Goal: Task Accomplishment & Management: Use online tool/utility

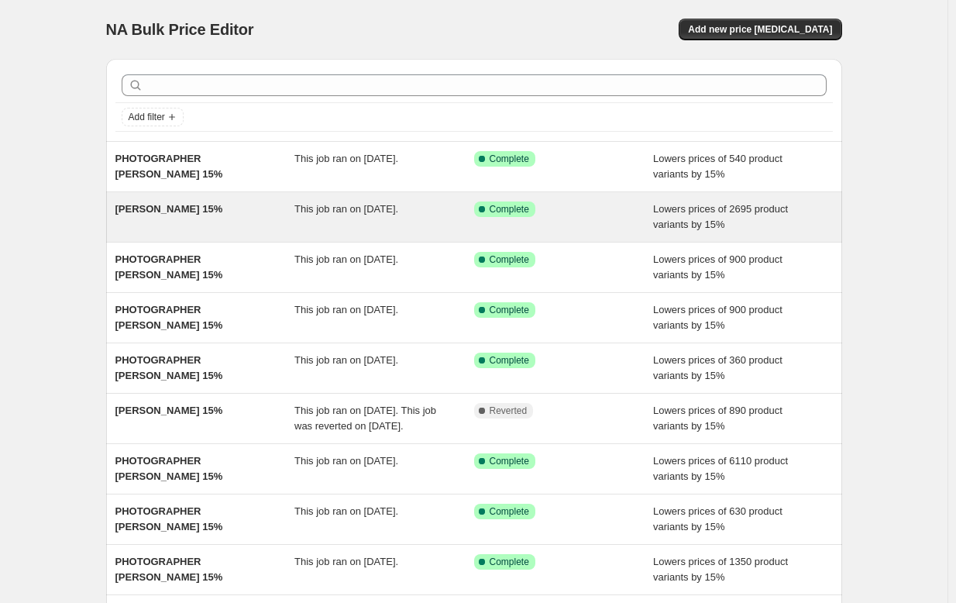
click at [208, 205] on span "[PERSON_NAME] 15%" at bounding box center [169, 209] width 108 height 12
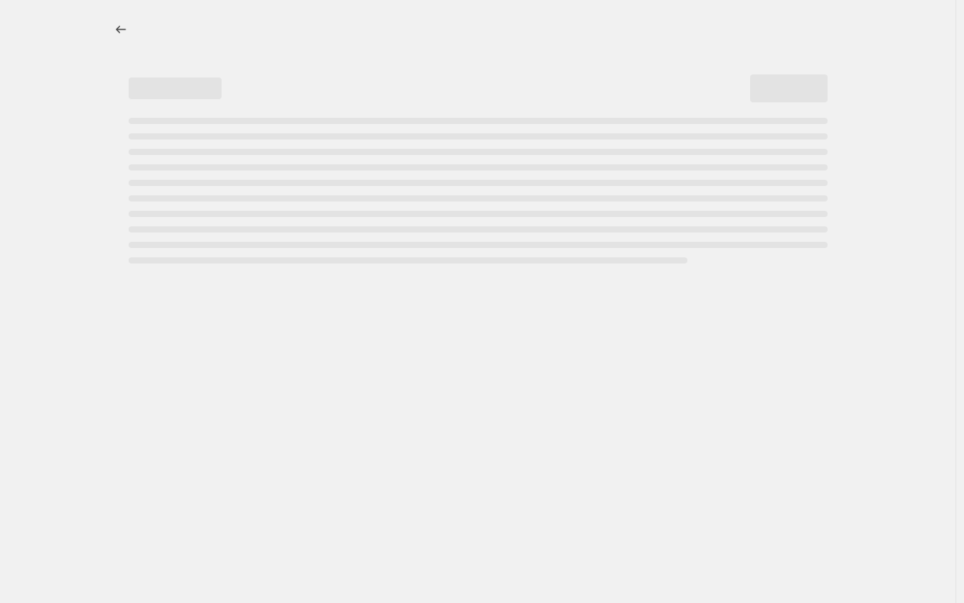
select select "percentage"
select select "collection"
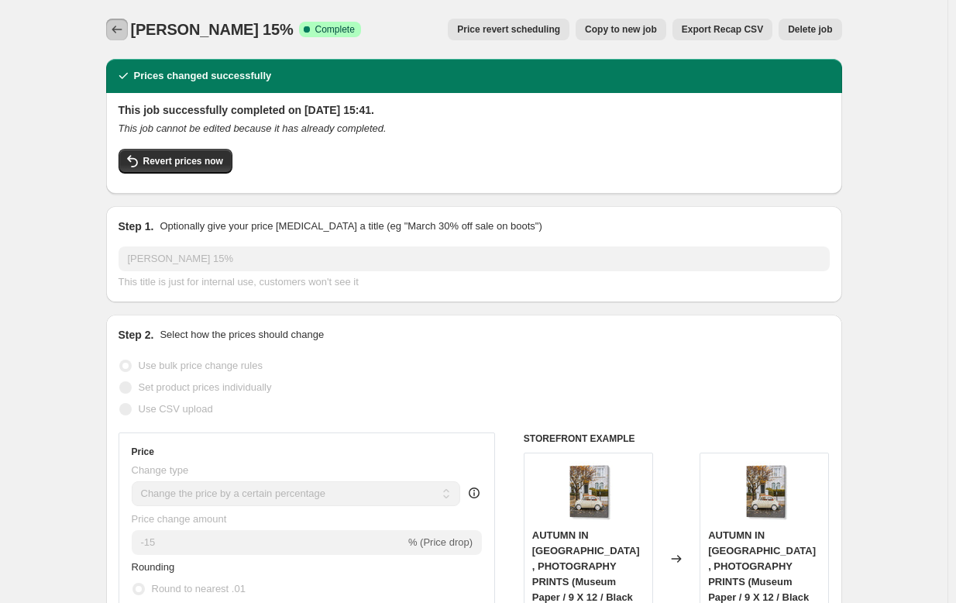
click at [120, 22] on icon "Price change jobs" at bounding box center [116, 29] width 15 height 15
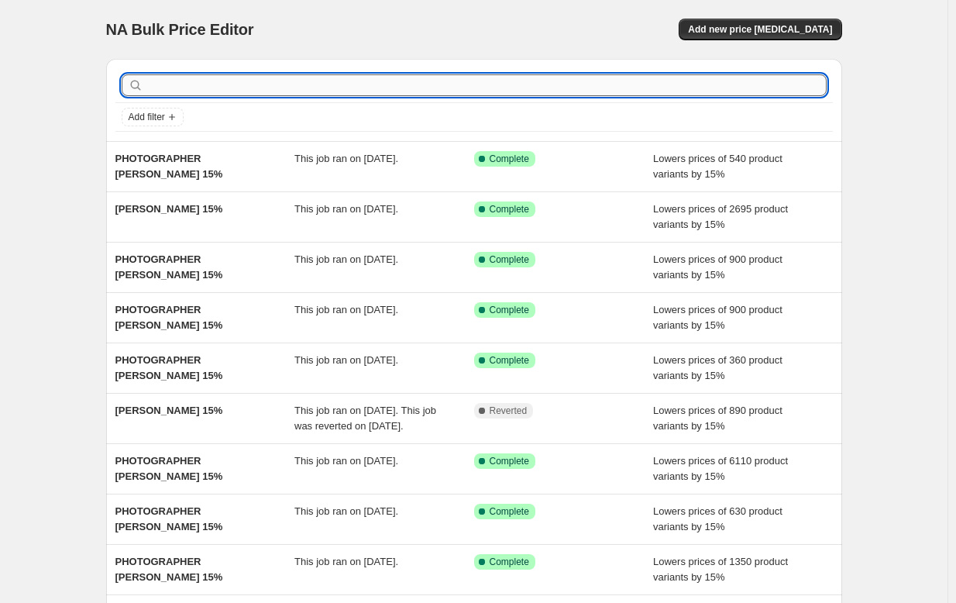
click at [196, 90] on input "text" at bounding box center [486, 85] width 680 height 22
type input "G"
click at [227, 77] on input "G" at bounding box center [472, 85] width 652 height 22
click at [226, 86] on input "G" at bounding box center [472, 85] width 652 height 22
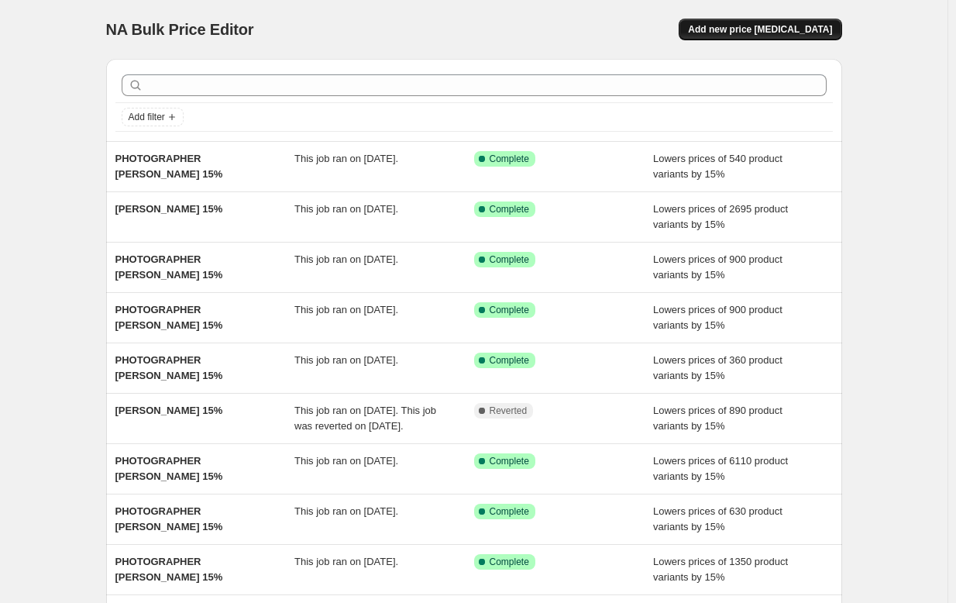
click at [738, 26] on span "Add new price [MEDICAL_DATA]" at bounding box center [760, 29] width 144 height 12
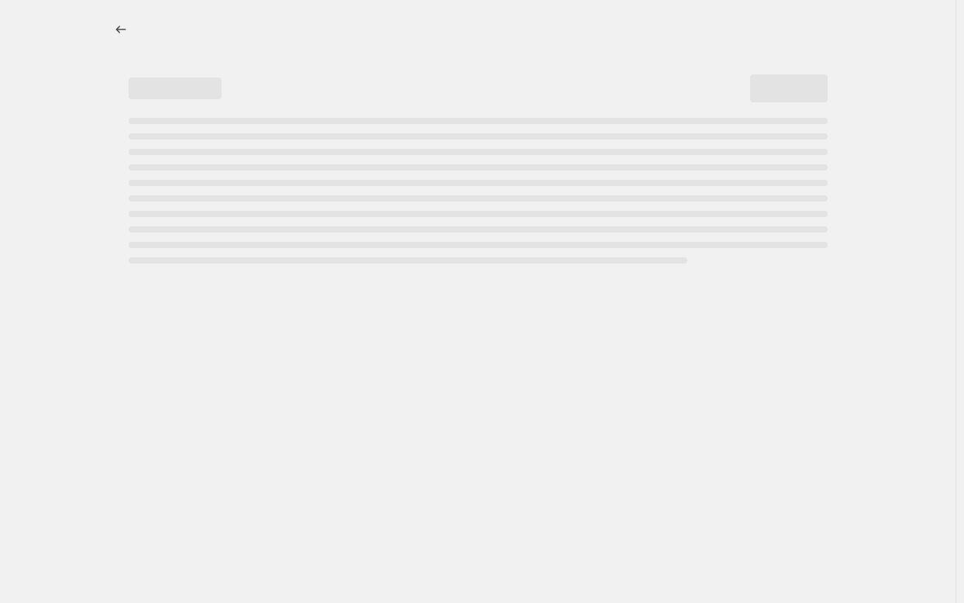
select select "percentage"
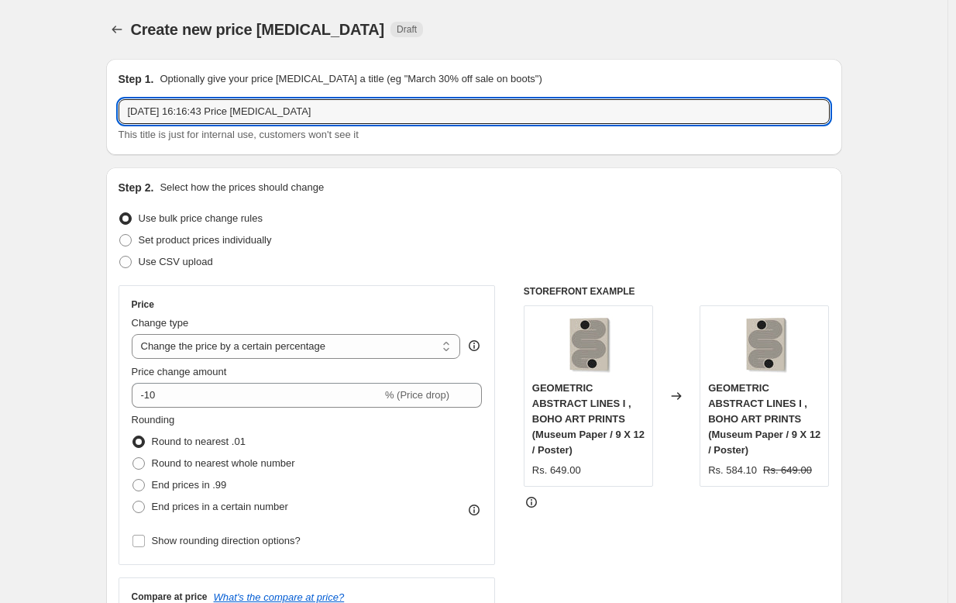
drag, startPoint x: 373, startPoint y: 117, endPoint x: 99, endPoint y: 108, distance: 273.6
type input "PHOTOGRAPHER GNO 15%"
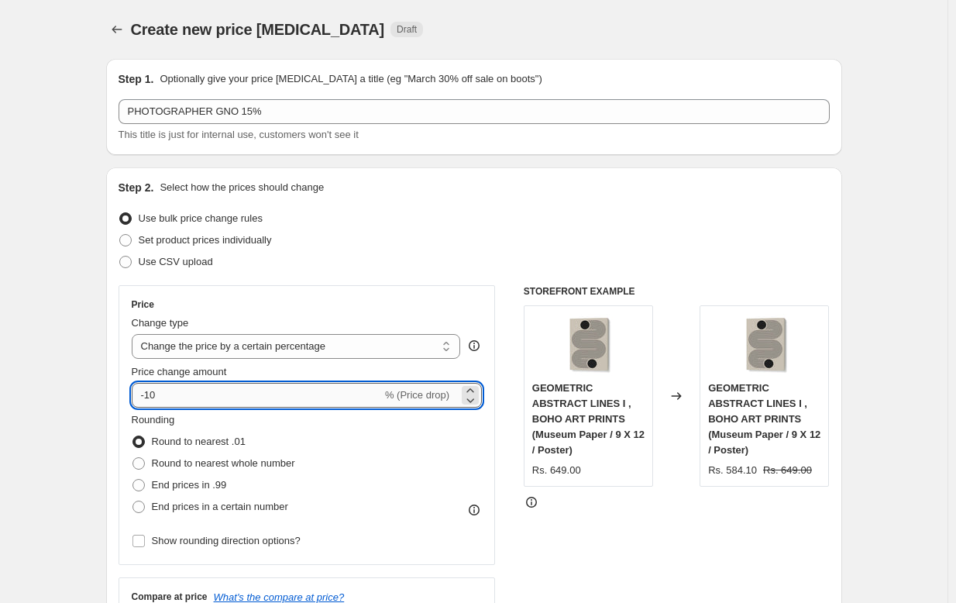
click at [244, 403] on input "-10" at bounding box center [257, 395] width 250 height 25
type input "-15"
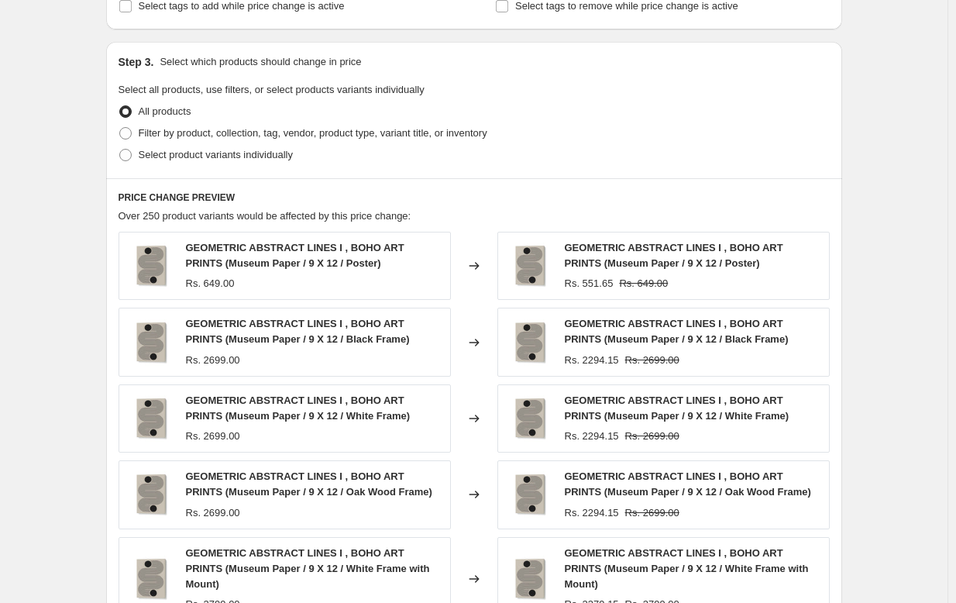
scroll to position [614, 0]
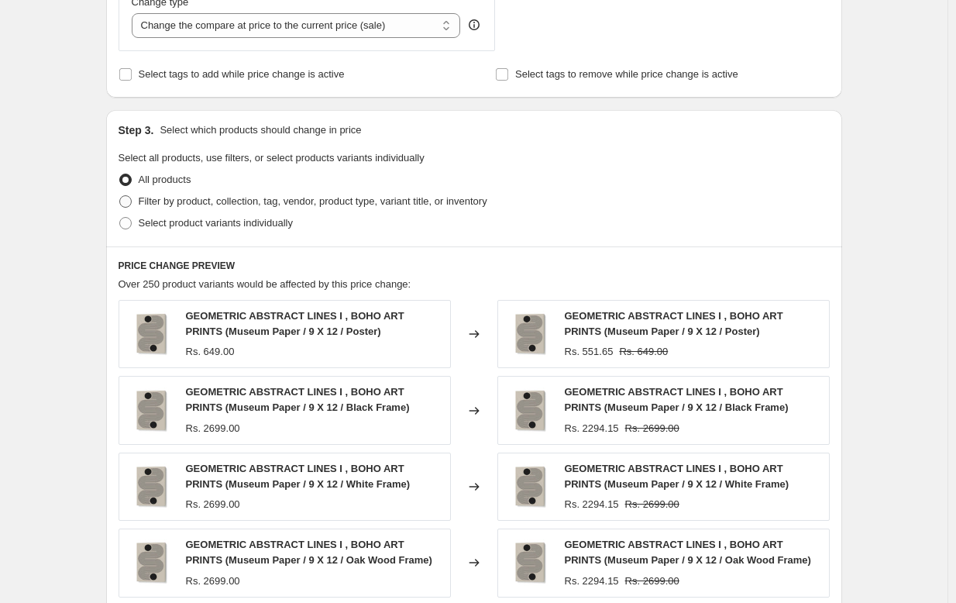
click at [262, 198] on span "Filter by product, collection, tag, vendor, product type, variant title, or inv…" at bounding box center [313, 201] width 349 height 12
click at [120, 196] on input "Filter by product, collection, tag, vendor, product type, variant title, or inv…" at bounding box center [119, 195] width 1 height 1
radio input "true"
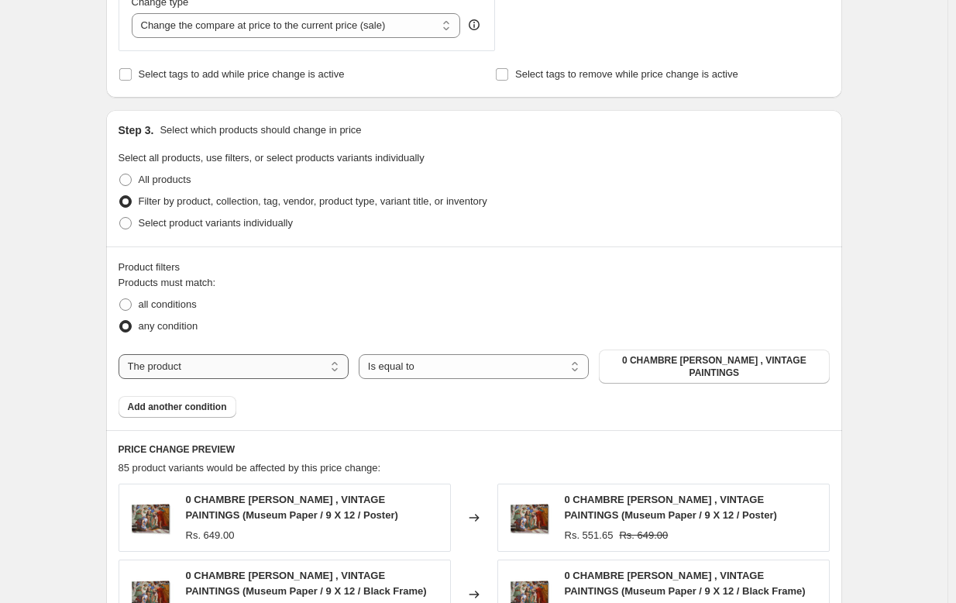
click at [173, 371] on select "The product The product's collection The product's tag The product's vendor The…" at bounding box center [234, 366] width 230 height 25
select select "collection"
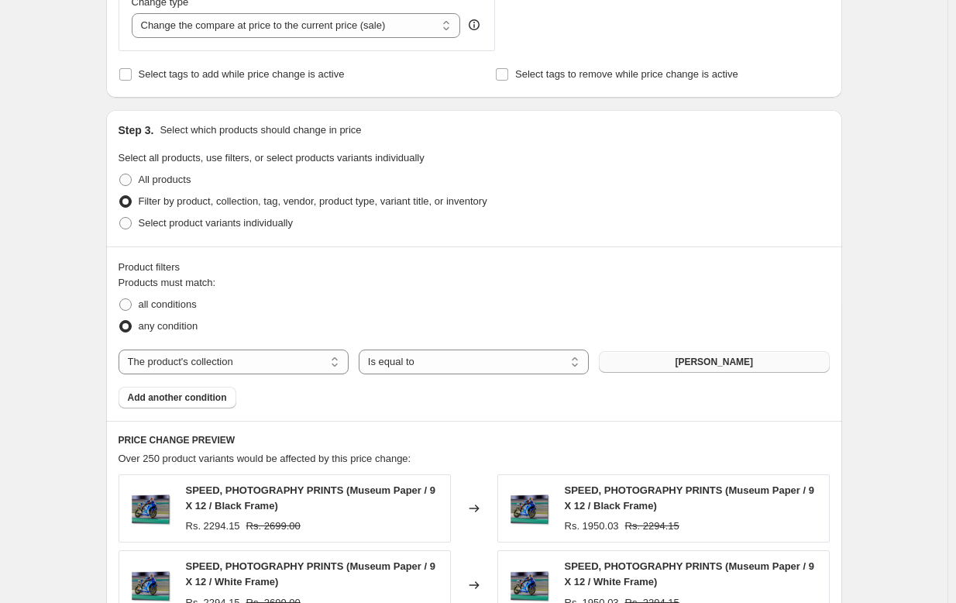
click at [684, 359] on span "[PERSON_NAME]" at bounding box center [714, 362] width 78 height 12
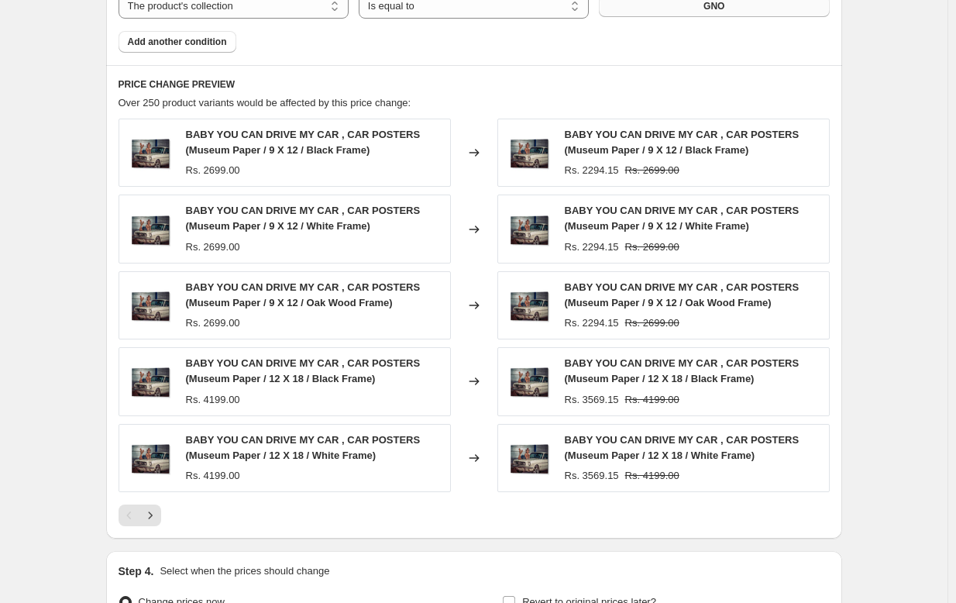
scroll to position [1143, 0]
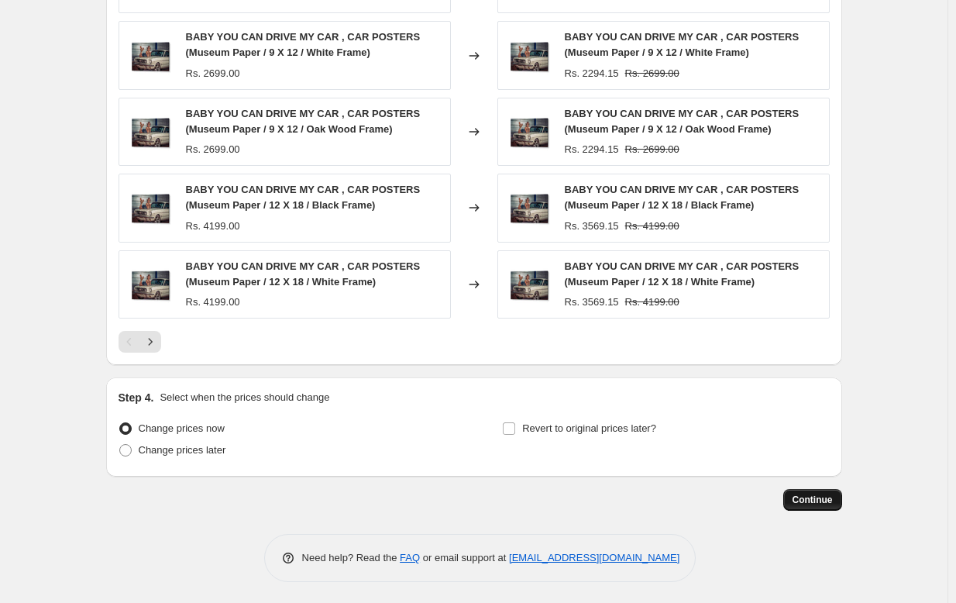
click at [824, 494] on span "Continue" at bounding box center [813, 500] width 40 height 12
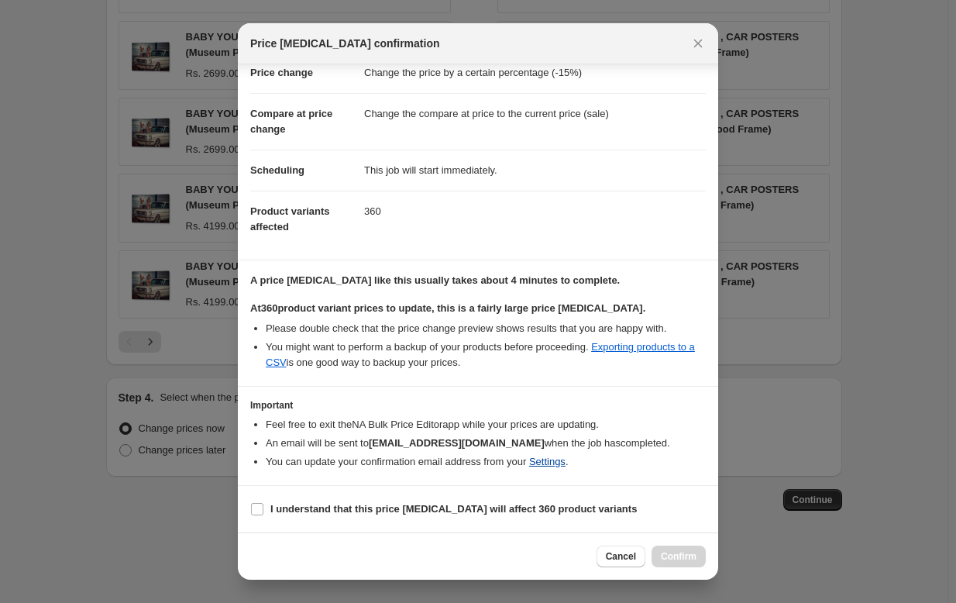
scroll to position [53, 0]
click at [545, 505] on b "I understand that this price [MEDICAL_DATA] will affect 360 product variants" at bounding box center [453, 509] width 366 height 12
click at [263, 505] on input "I understand that this price [MEDICAL_DATA] will affect 360 product variants" at bounding box center [257, 509] width 12 height 12
checkbox input "true"
click at [679, 551] on span "Confirm" at bounding box center [679, 556] width 36 height 12
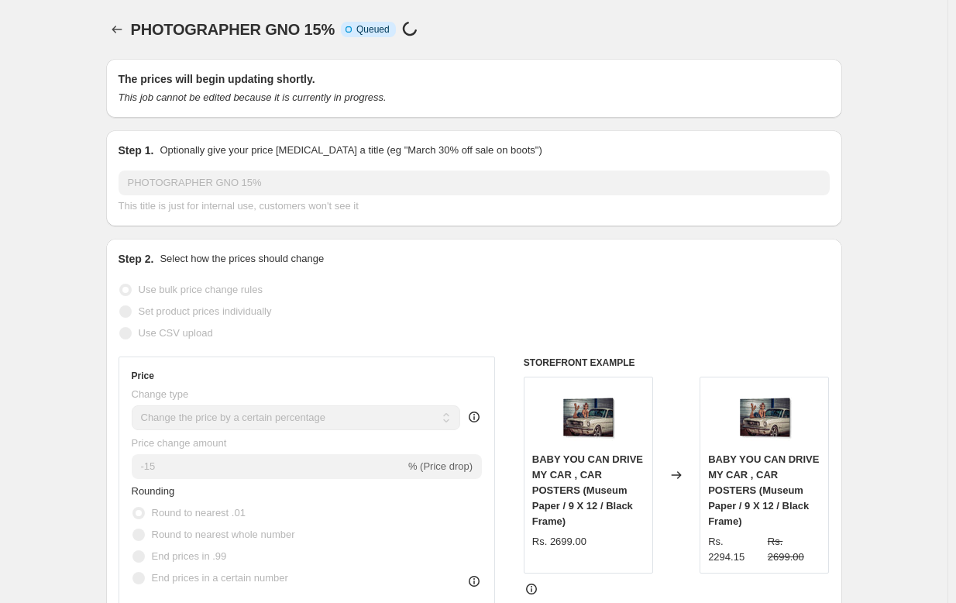
scroll to position [1143, 0]
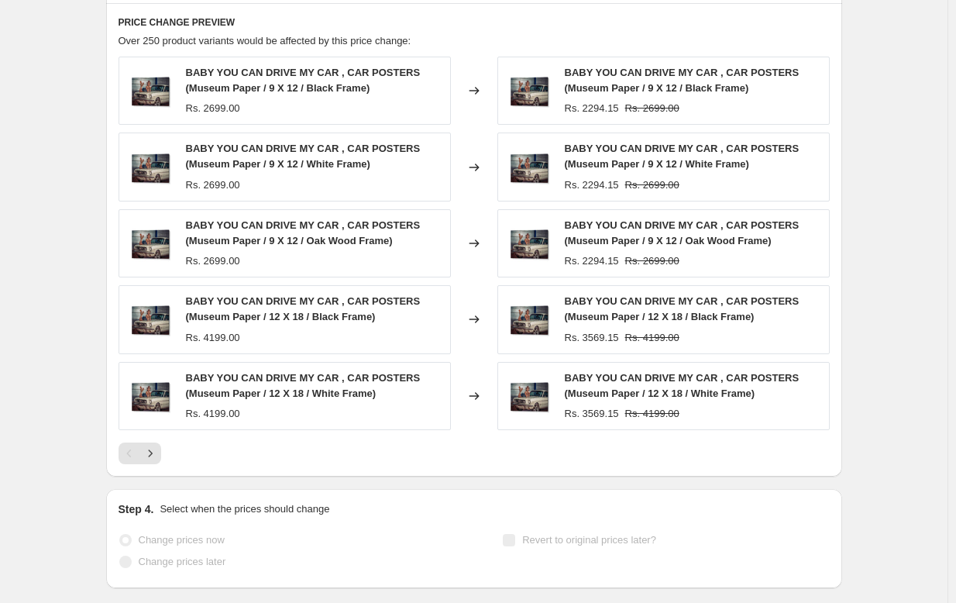
select select "percentage"
select select "collection"
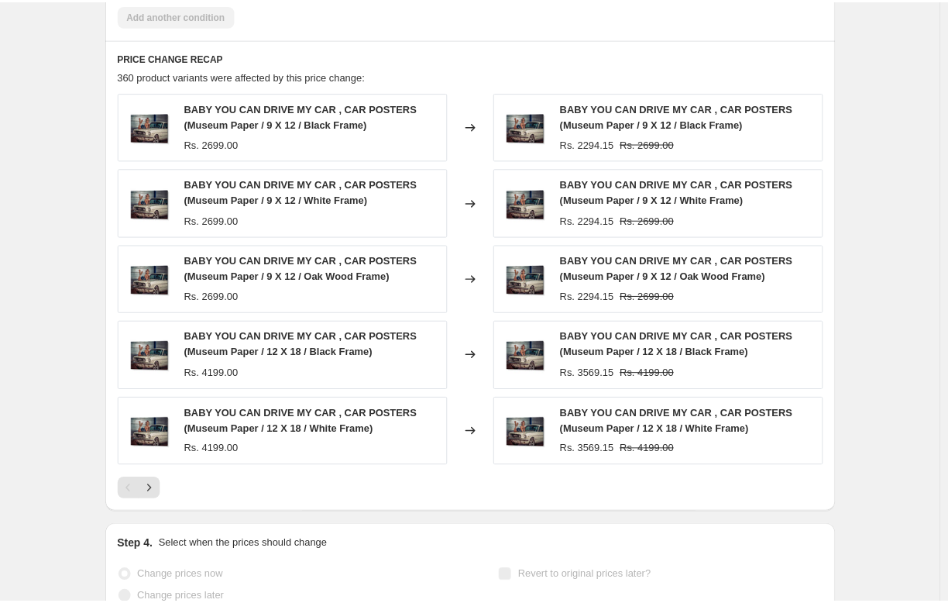
scroll to position [0, 0]
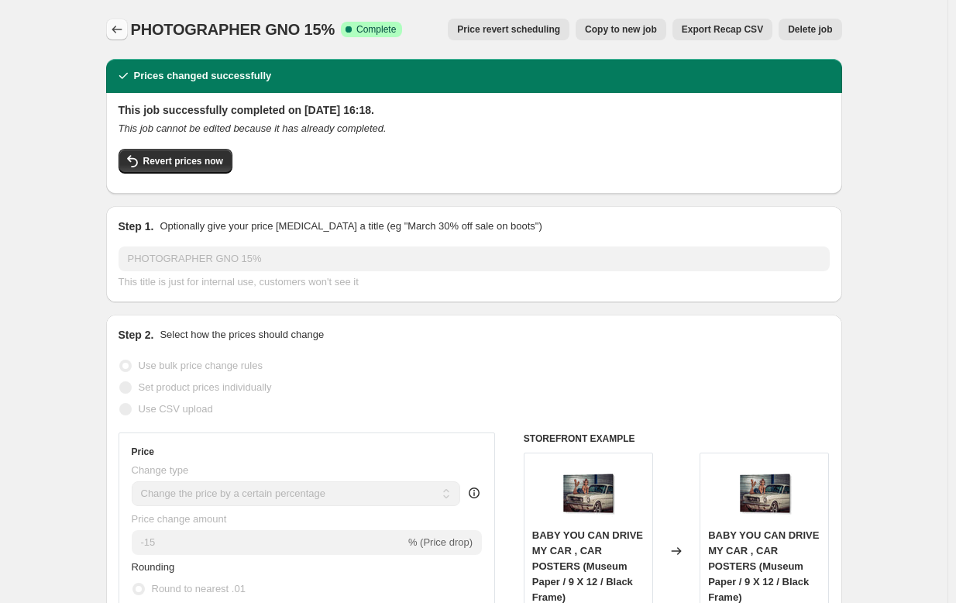
click at [122, 29] on icon "Price change jobs" at bounding box center [117, 30] width 10 height 8
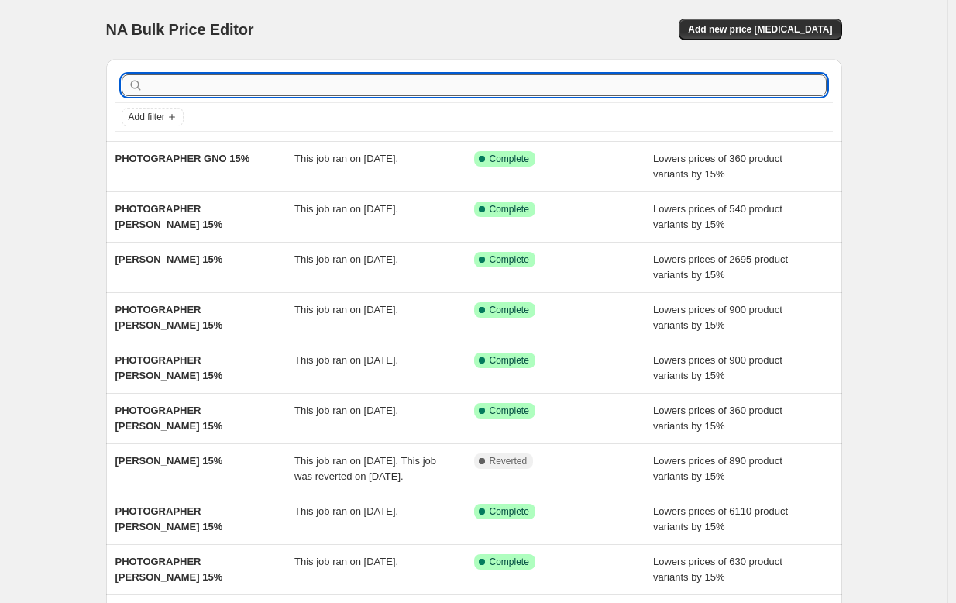
click at [185, 90] on input "text" at bounding box center [486, 85] width 680 height 22
type input "PHOTO"
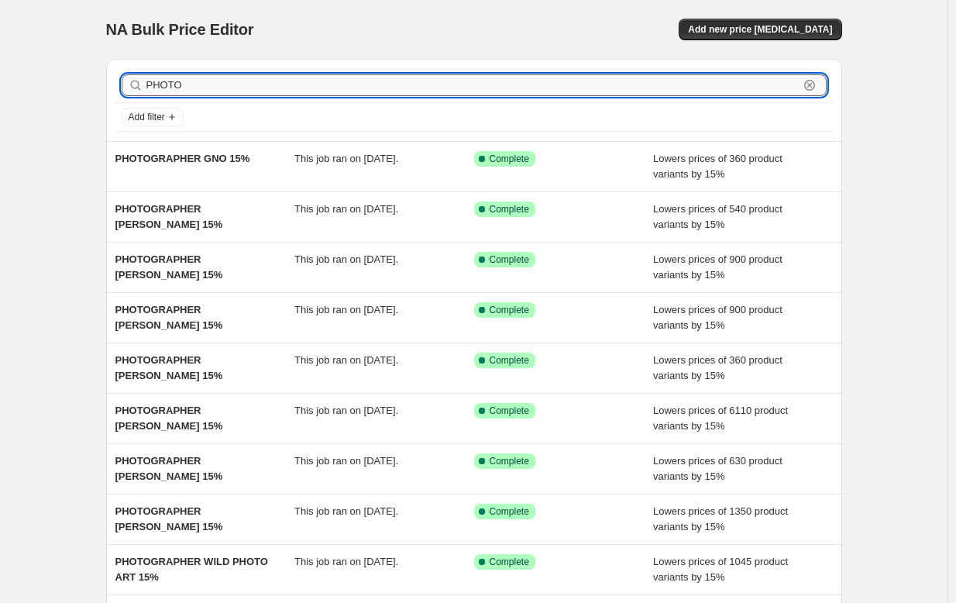
click at [203, 88] on input "PHOTO" at bounding box center [472, 85] width 652 height 22
type input "PHOTOGRAPHER"
click at [282, 84] on input "PHOTOGRAPHER" at bounding box center [472, 85] width 652 height 22
click at [281, 44] on div "NA Bulk Price Editor. This page is ready NA Bulk Price Editor Add new price cha…" at bounding box center [474, 29] width 736 height 59
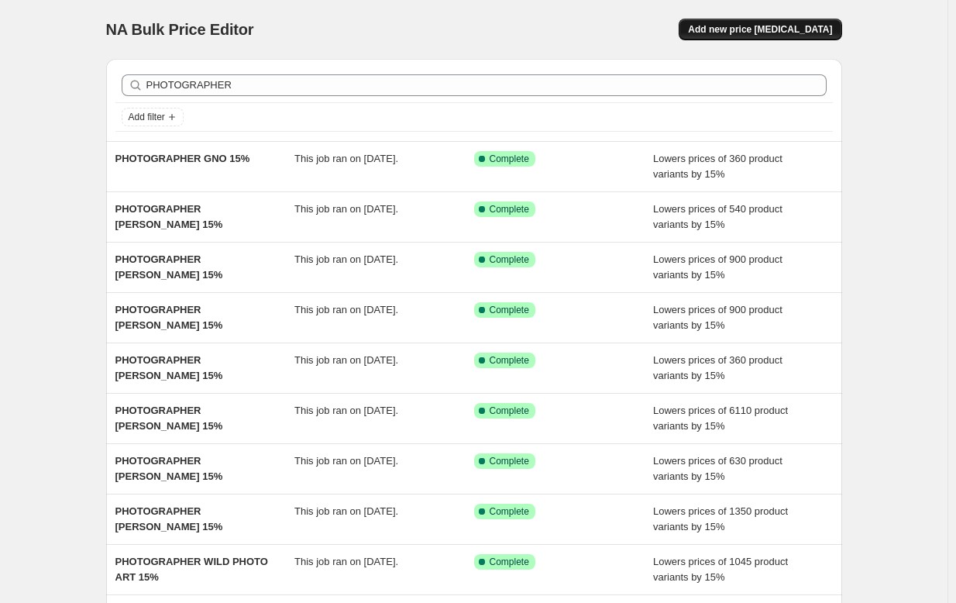
click at [786, 28] on span "Add new price [MEDICAL_DATA]" at bounding box center [760, 29] width 144 height 12
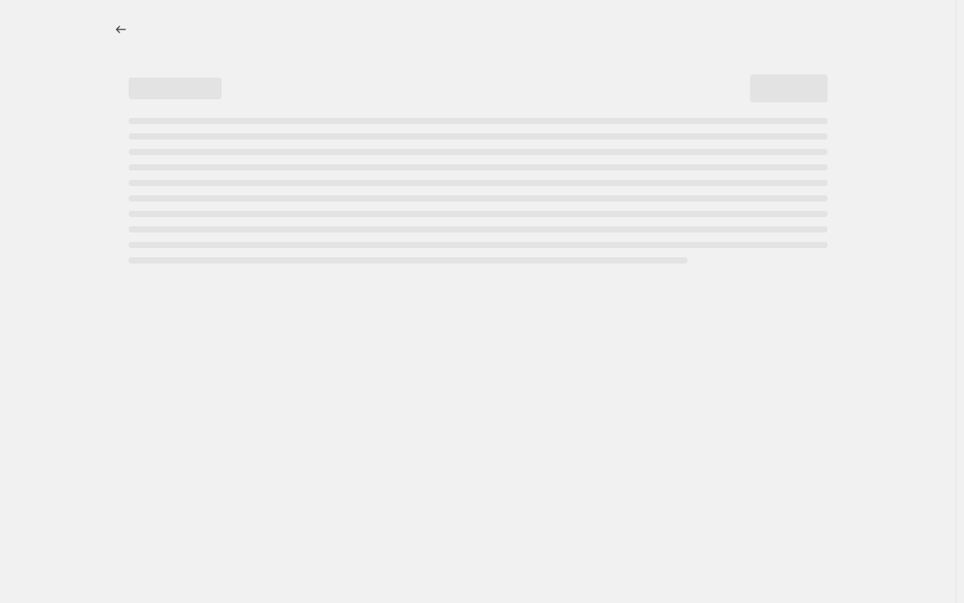
select select "percentage"
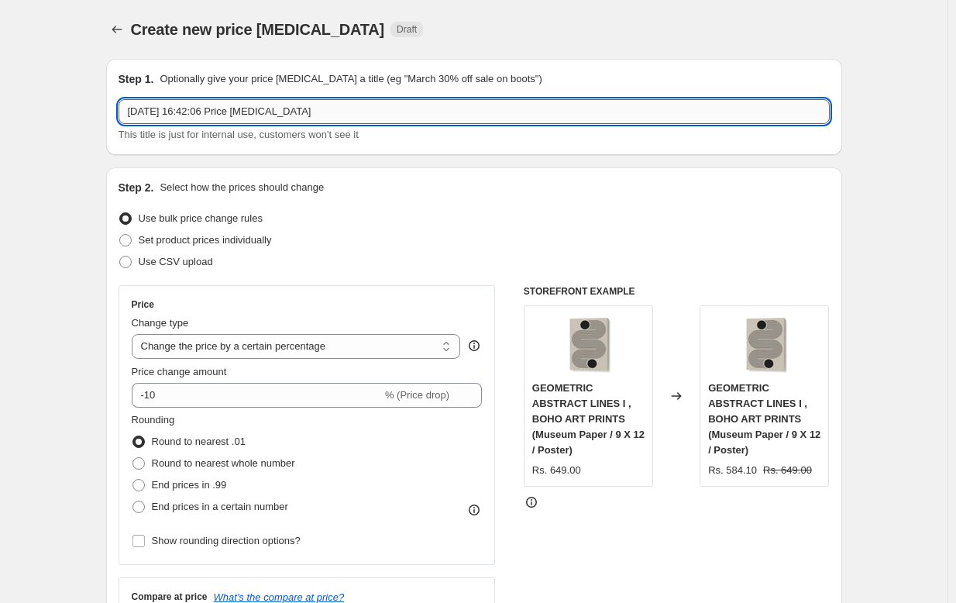
drag, startPoint x: 363, startPoint y: 116, endPoint x: 131, endPoint y: 99, distance: 233.0
click at [131, 99] on input "2 Oct 2025, 16:42:06 Price change job" at bounding box center [474, 111] width 711 height 25
click at [218, 110] on input "PHOTOGRAPHER LARRY" at bounding box center [474, 111] width 711 height 25
click at [220, 110] on input "PHOTOGRAPHER LARRY" at bounding box center [474, 111] width 711 height 25
drag, startPoint x: 217, startPoint y: 110, endPoint x: 273, endPoint y: 112, distance: 55.8
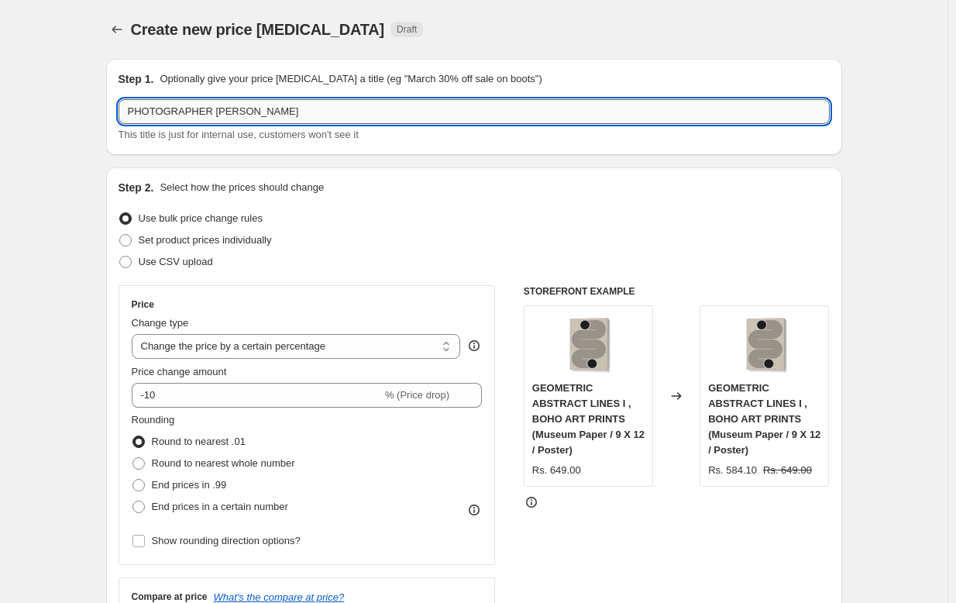
click at [273, 112] on input "PHOTOGRAPHER LARRY" at bounding box center [474, 111] width 711 height 25
paste input "BUTTERWORTH"
type input "PHOTOGRAPHER LARRY BUTTERWORTH 15%"
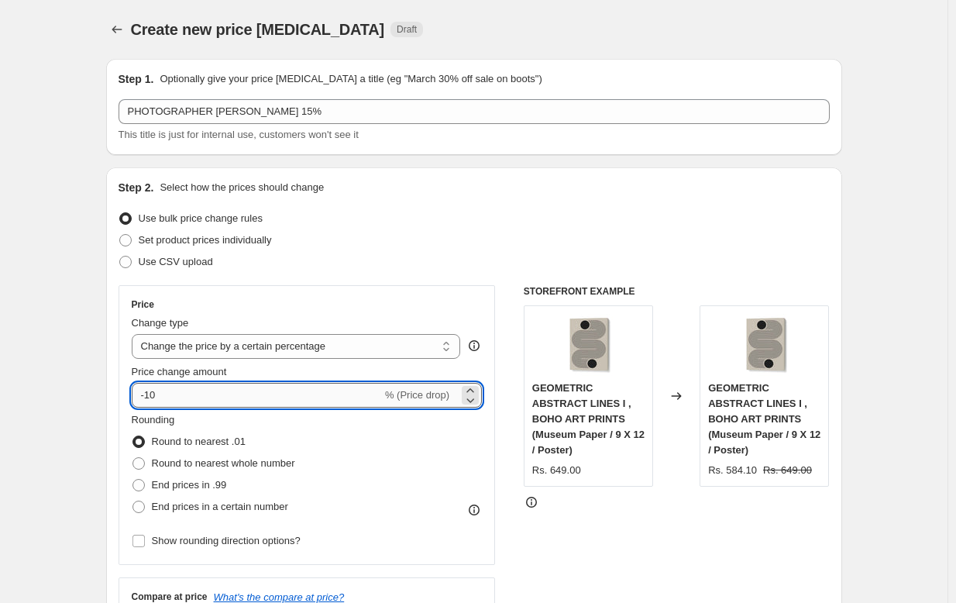
click at [242, 394] on input "-10" at bounding box center [257, 395] width 250 height 25
type input "-15"
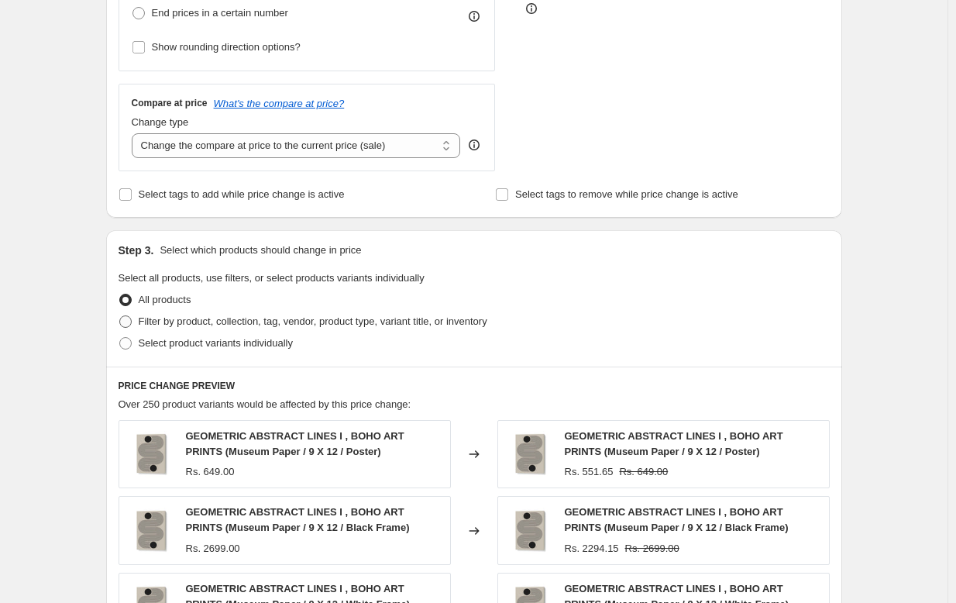
scroll to position [495, 0]
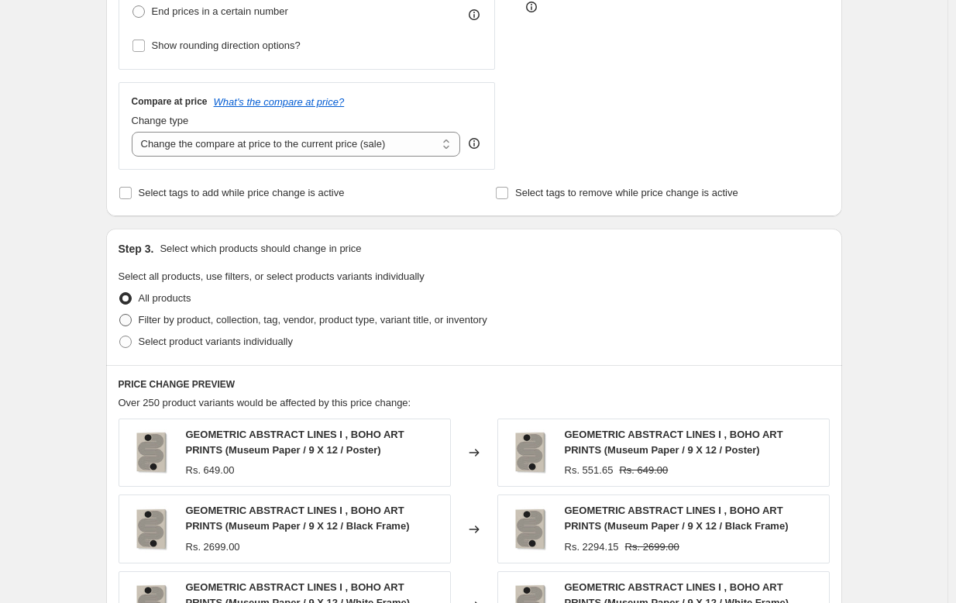
click at [275, 316] on span "Filter by product, collection, tag, vendor, product type, variant title, or inv…" at bounding box center [313, 320] width 349 height 12
click at [120, 315] on input "Filter by product, collection, tag, vendor, product type, variant title, or inv…" at bounding box center [119, 314] width 1 height 1
radio input "true"
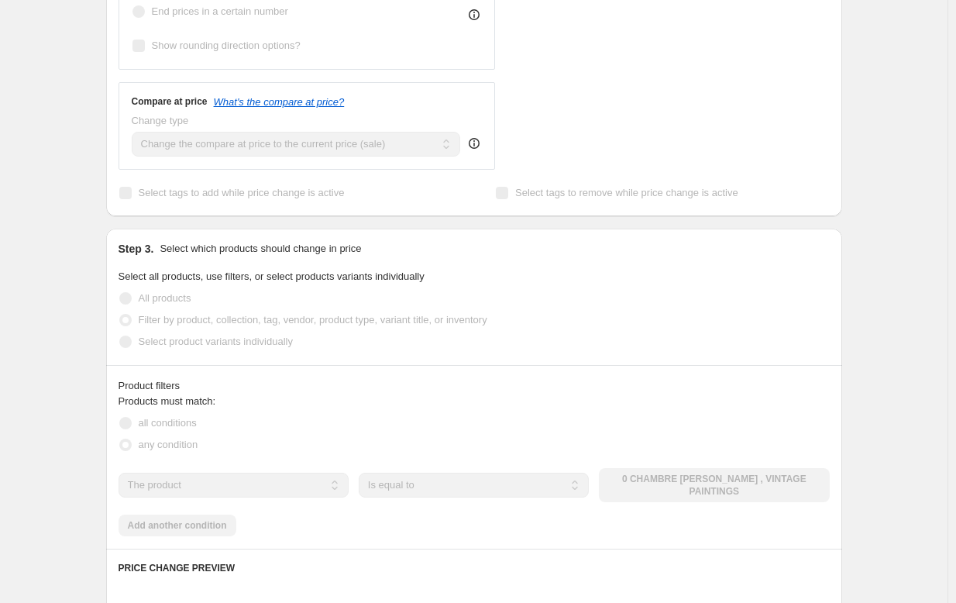
click at [249, 491] on select "The product The product's collection The product's tag The product's vendor The…" at bounding box center [234, 485] width 230 height 25
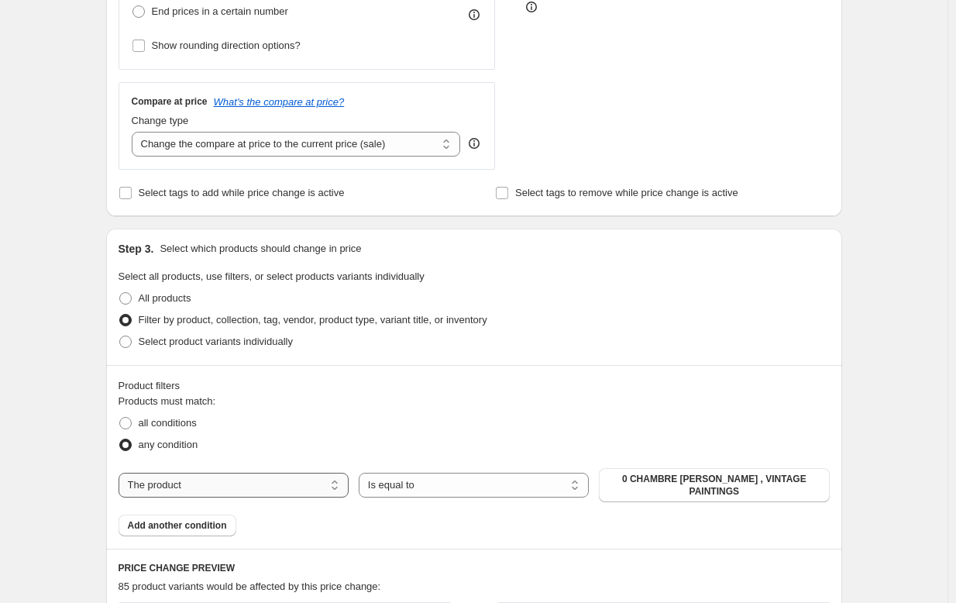
select select "collection"
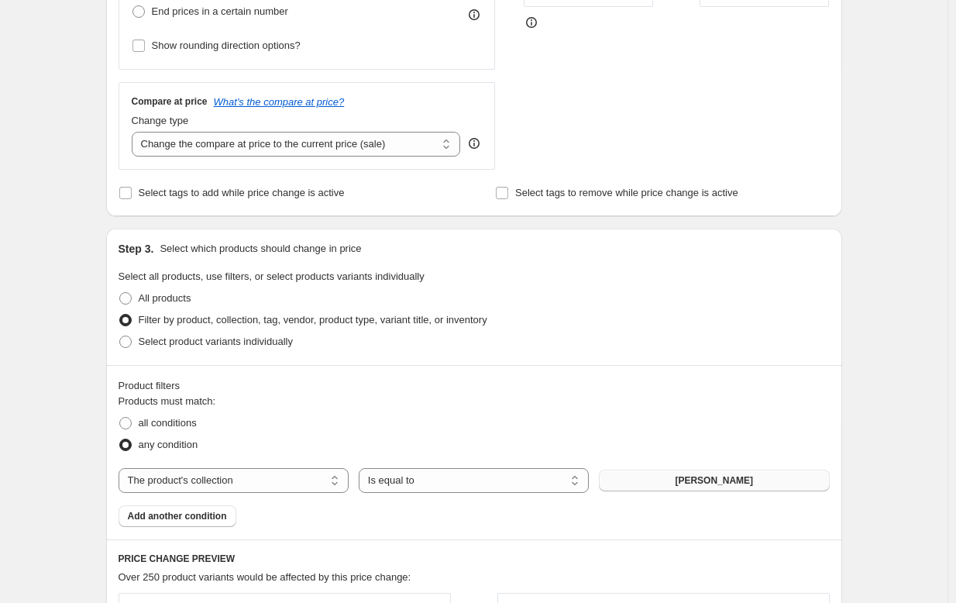
click at [687, 483] on span "[PERSON_NAME]" at bounding box center [714, 480] width 78 height 12
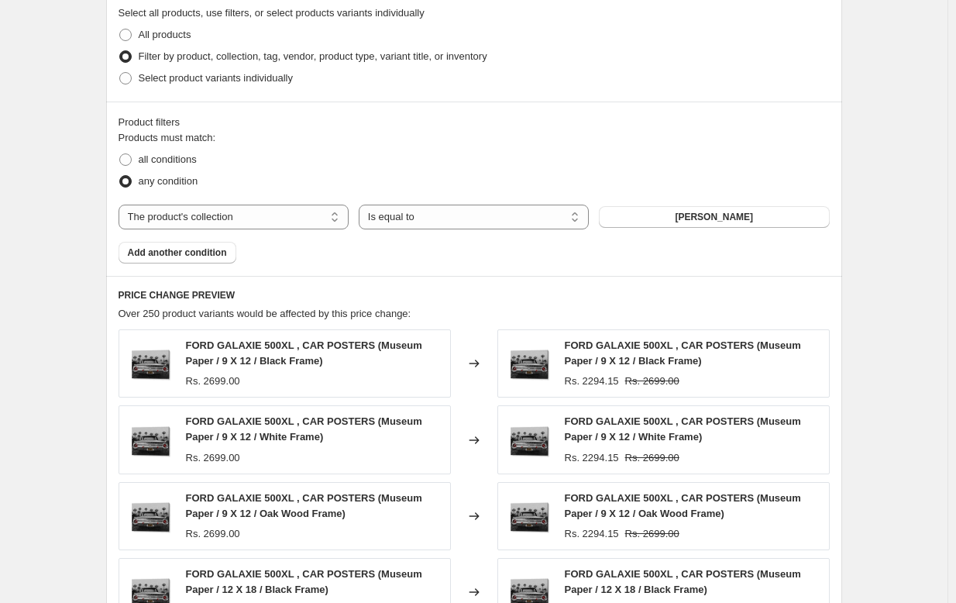
scroll to position [1143, 0]
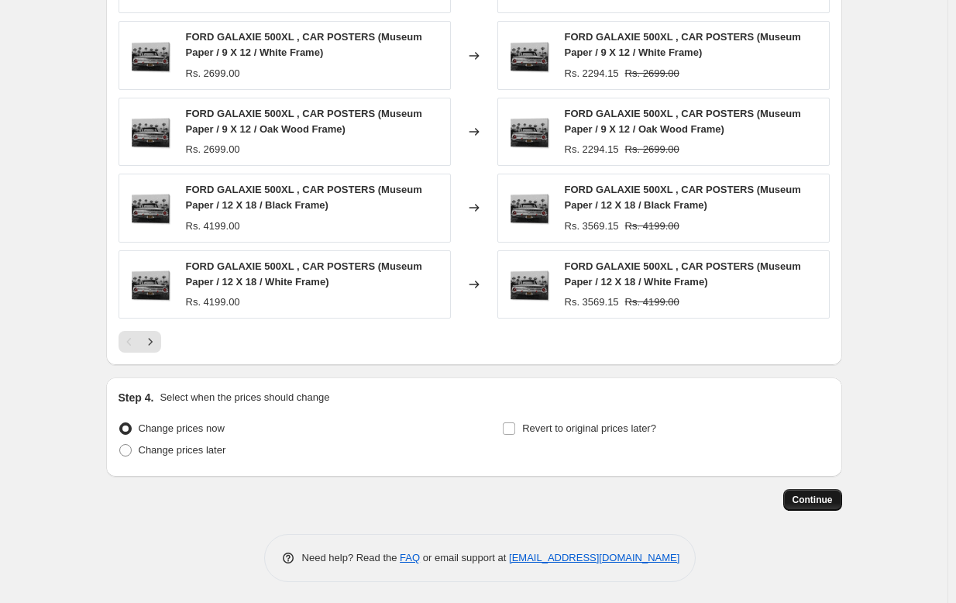
click at [807, 495] on span "Continue" at bounding box center [813, 500] width 40 height 12
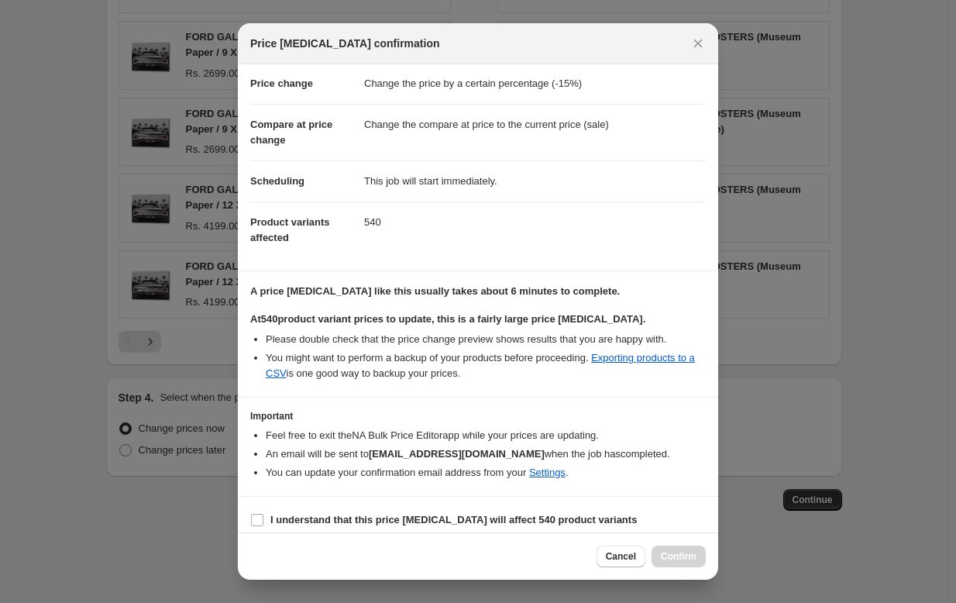
scroll to position [53, 0]
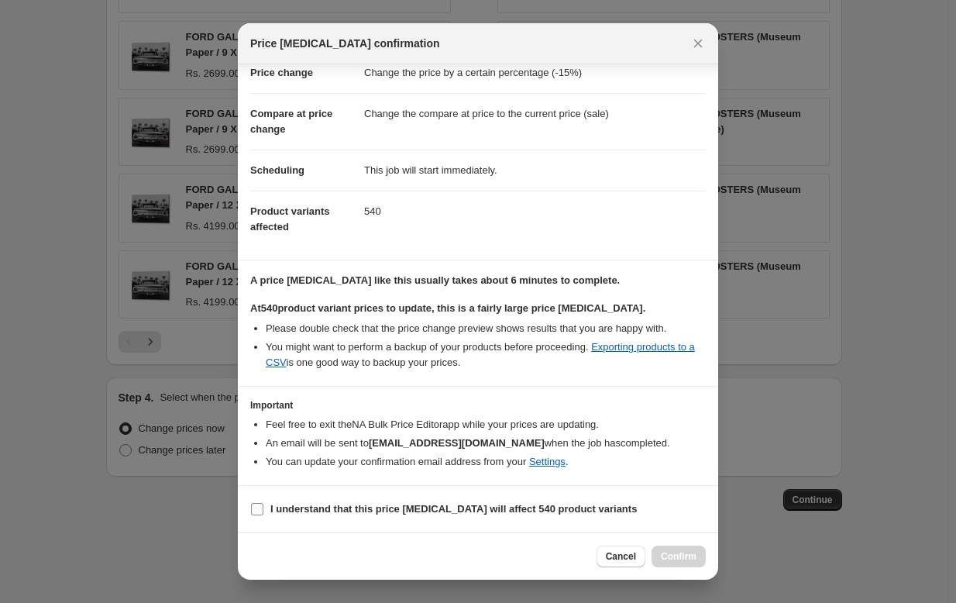
click at [291, 514] on b "I understand that this price change job will affect 540 product variants" at bounding box center [453, 509] width 366 height 12
click at [263, 515] on input "I understand that this price change job will affect 540 product variants" at bounding box center [257, 509] width 12 height 12
checkbox input "true"
click at [677, 553] on span "Confirm" at bounding box center [679, 556] width 36 height 12
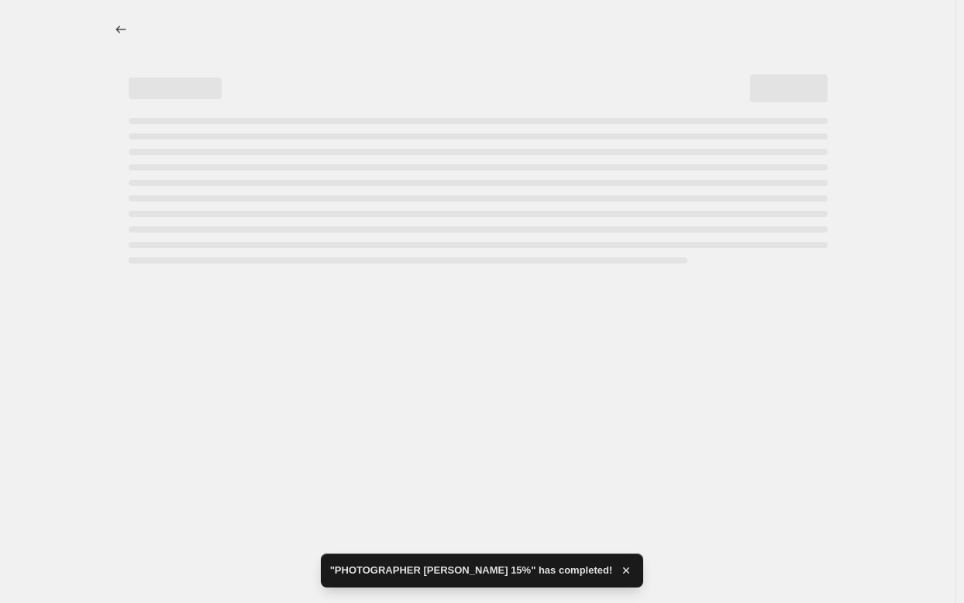
select select "percentage"
select select "collection"
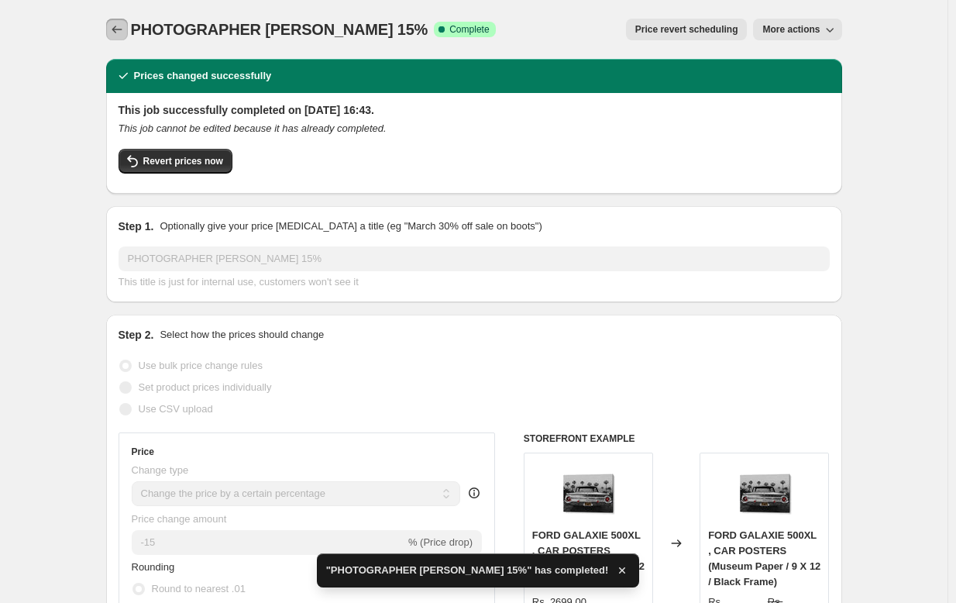
click at [123, 33] on icon "Price change jobs" at bounding box center [116, 29] width 15 height 15
